Goal: Find specific page/section: Find specific page/section

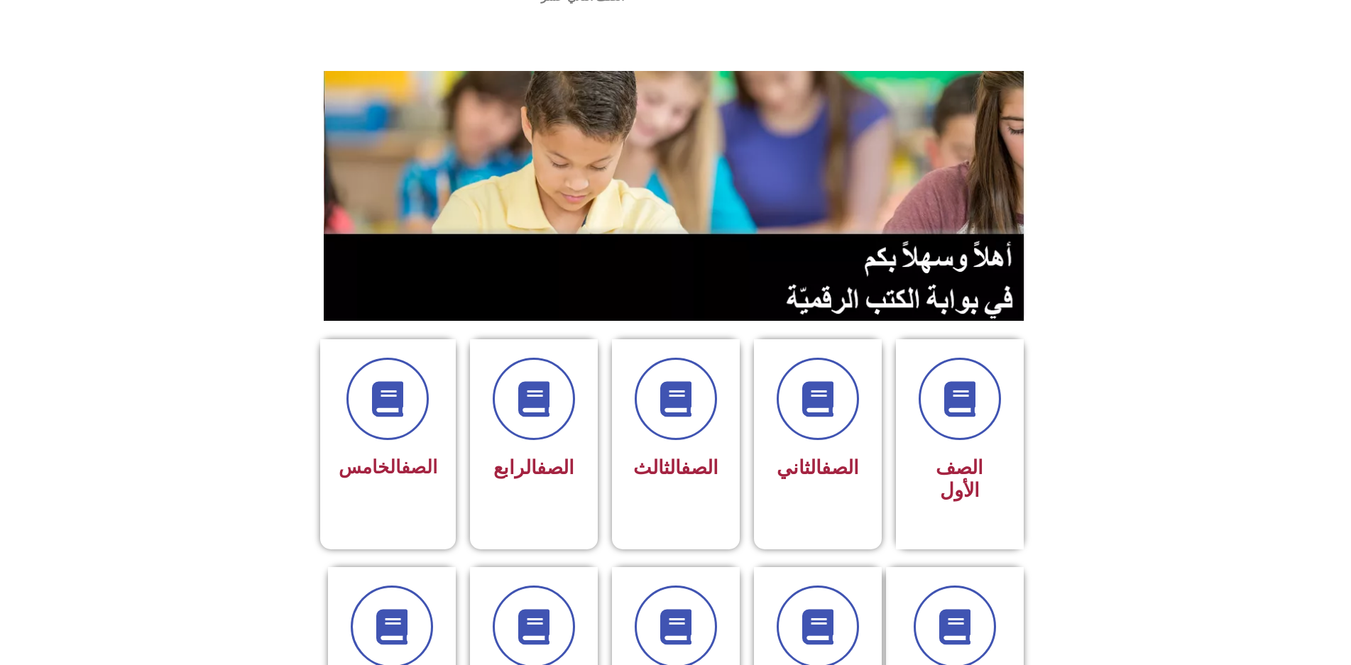
scroll to position [142, 0]
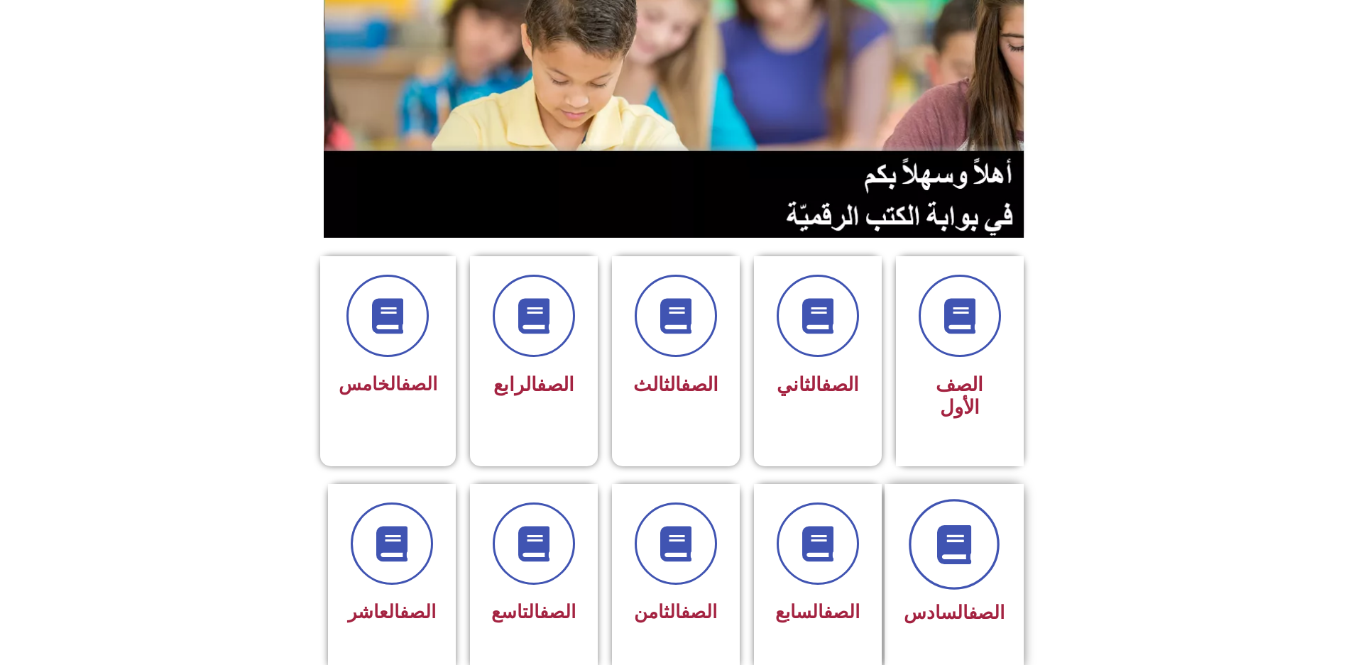
click at [953, 525] on icon at bounding box center [953, 544] width 39 height 39
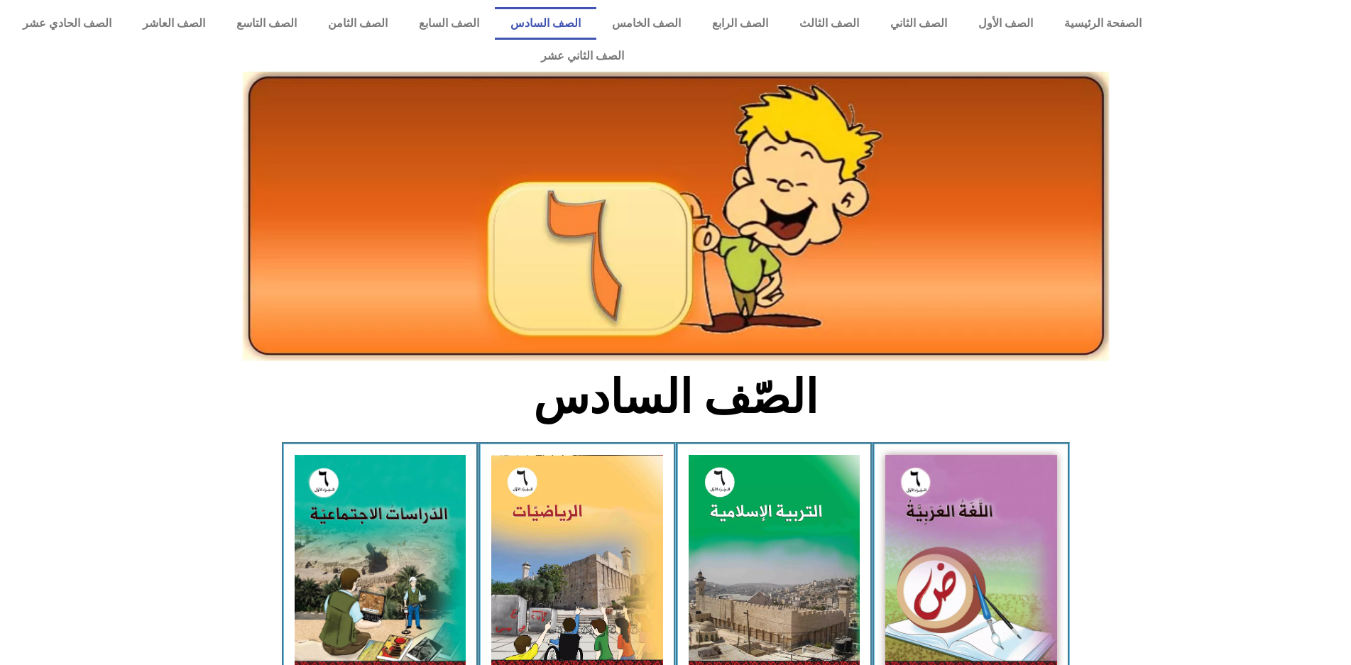
scroll to position [71, 0]
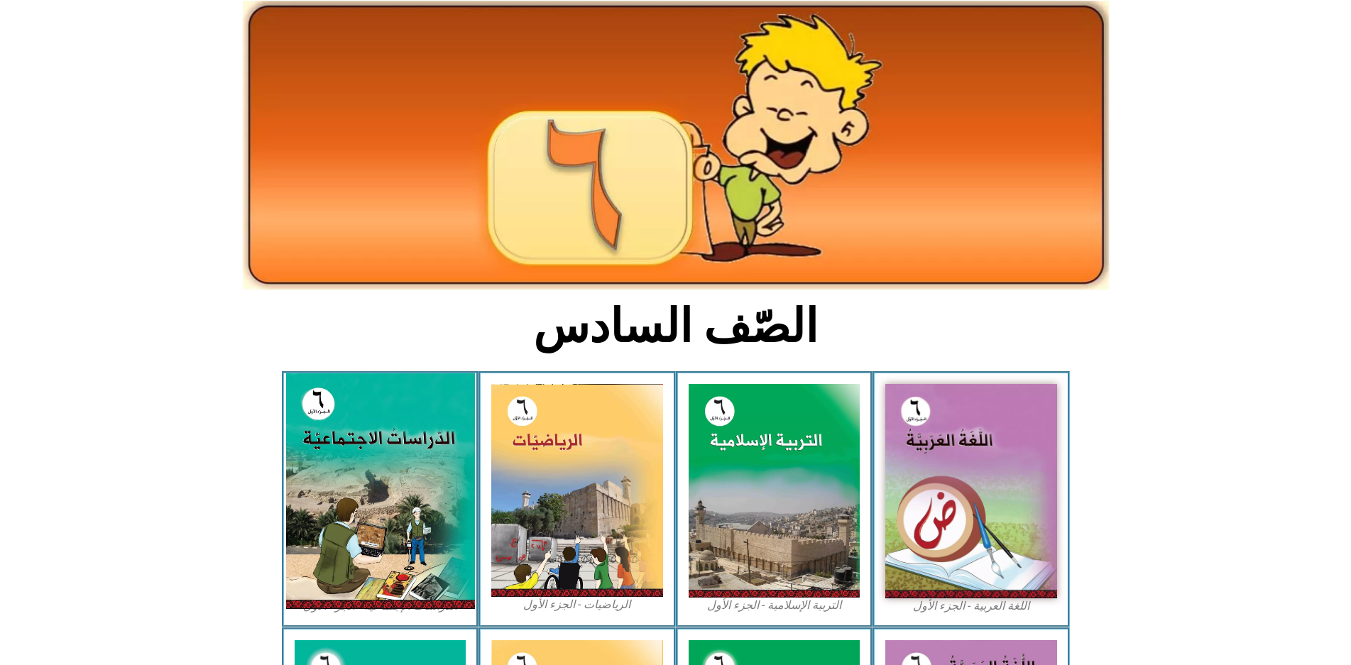
click at [407, 461] on img at bounding box center [379, 491] width 189 height 236
click at [405, 459] on img at bounding box center [379, 491] width 189 height 236
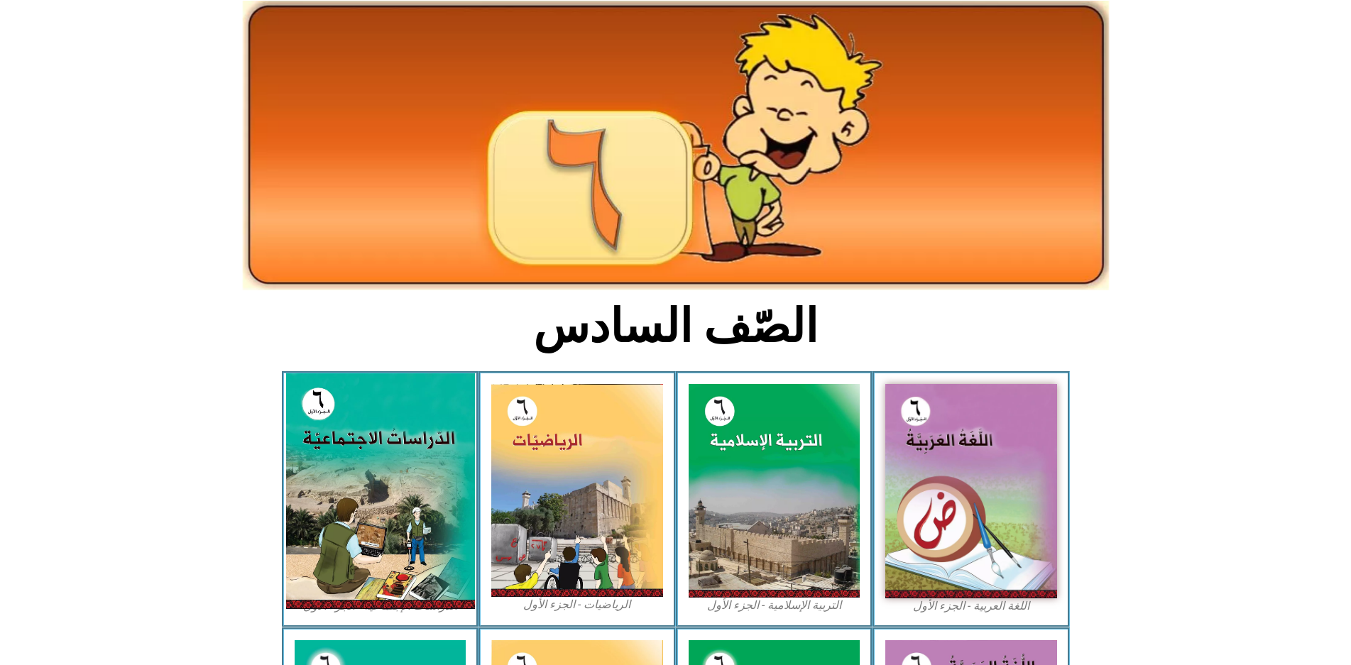
click at [405, 459] on img at bounding box center [379, 491] width 189 height 236
click at [403, 456] on img at bounding box center [379, 491] width 189 height 236
click at [381, 459] on img at bounding box center [379, 491] width 189 height 236
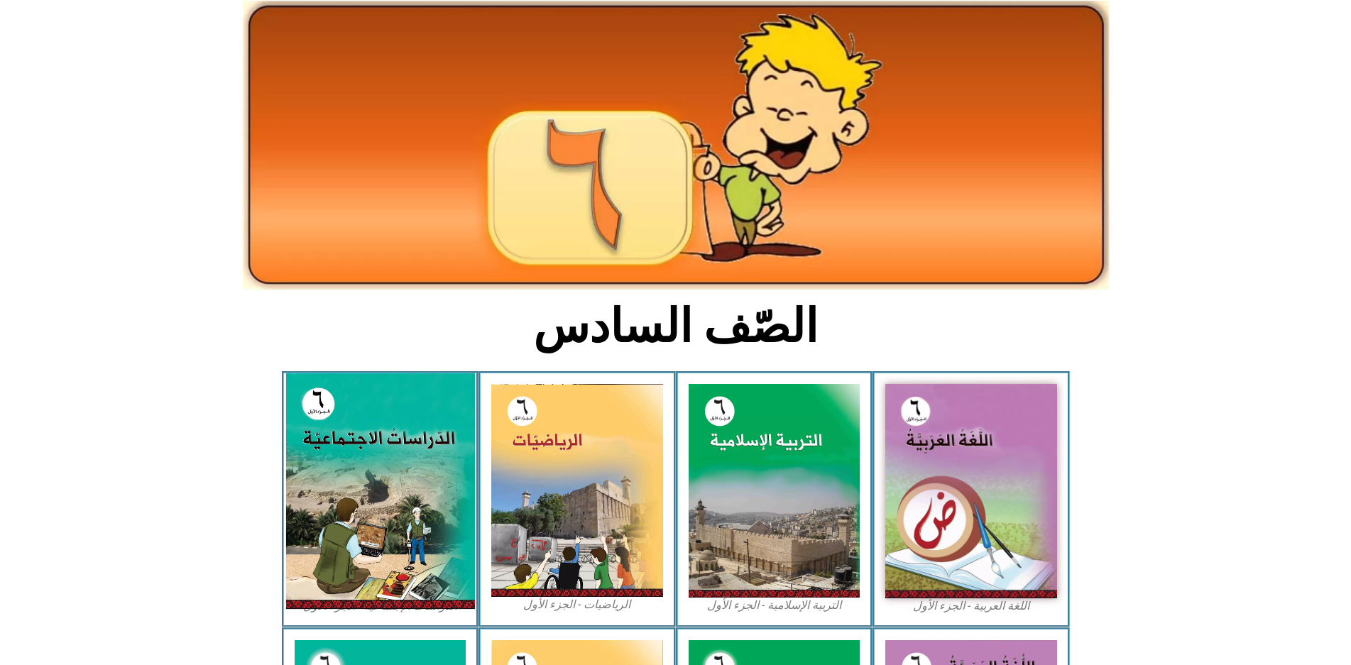
click at [381, 459] on img at bounding box center [379, 491] width 189 height 236
click at [441, 454] on img at bounding box center [379, 491] width 189 height 236
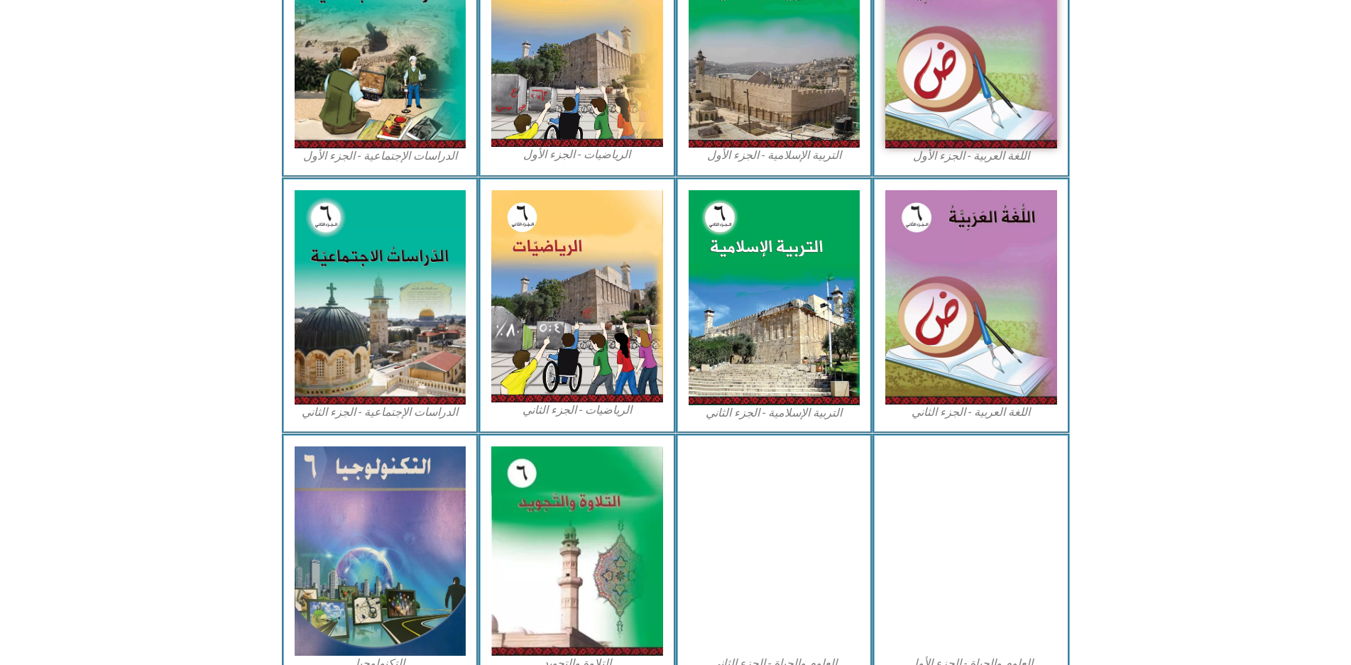
scroll to position [496, 0]
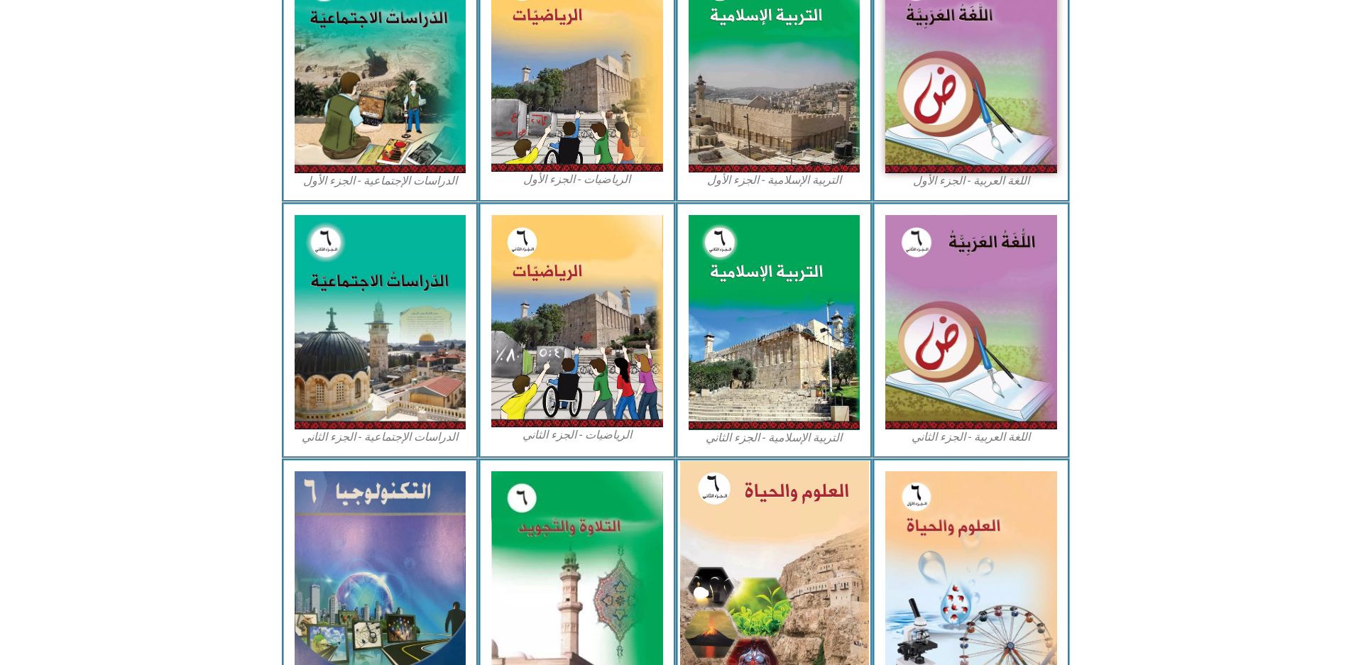
click at [854, 545] on img at bounding box center [773, 576] width 189 height 230
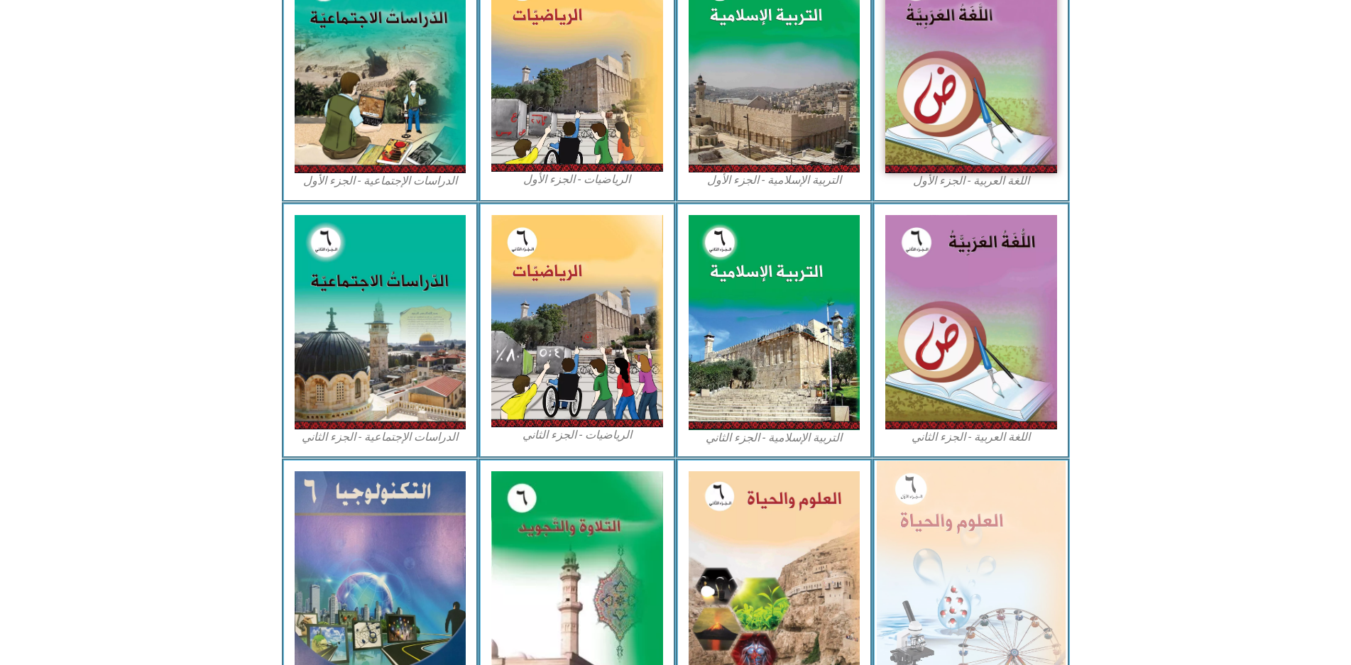
click at [943, 530] on img at bounding box center [971, 576] width 189 height 230
click at [943, 532] on img at bounding box center [971, 576] width 189 height 230
click at [944, 536] on img at bounding box center [971, 576] width 189 height 230
click at [945, 537] on img at bounding box center [971, 576] width 189 height 230
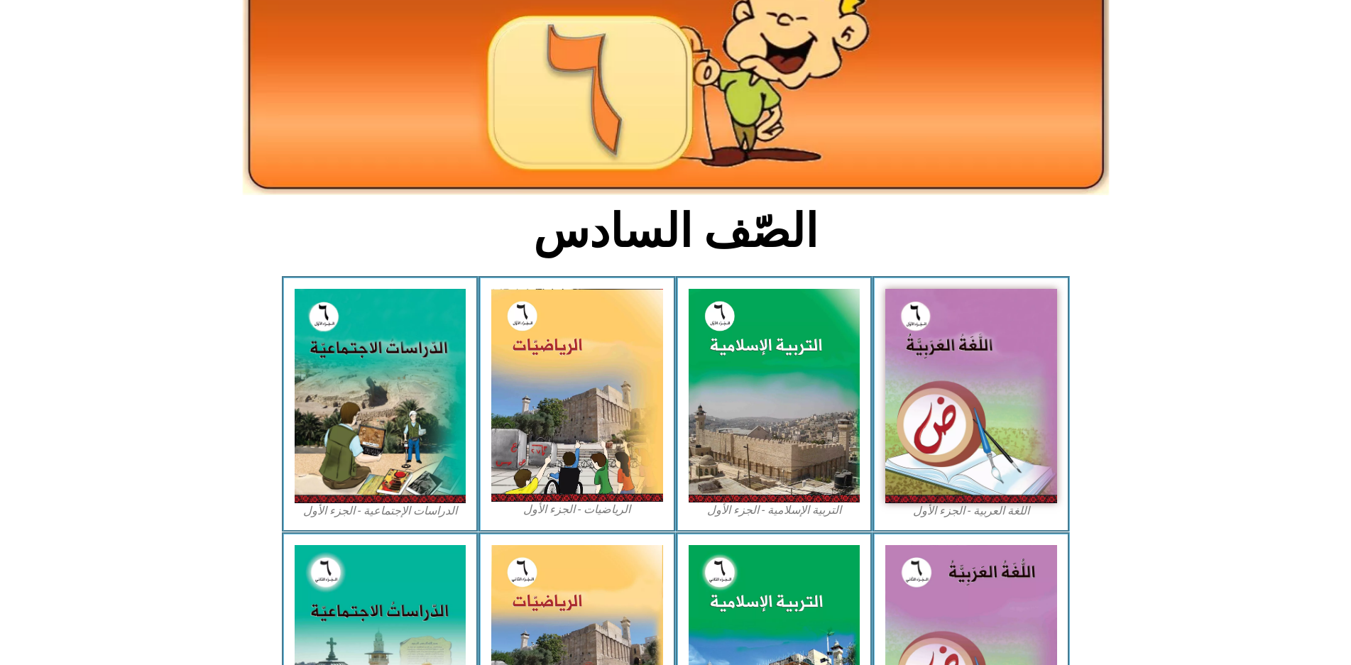
scroll to position [141, 0]
